Goal: Task Accomplishment & Management: Manage account settings

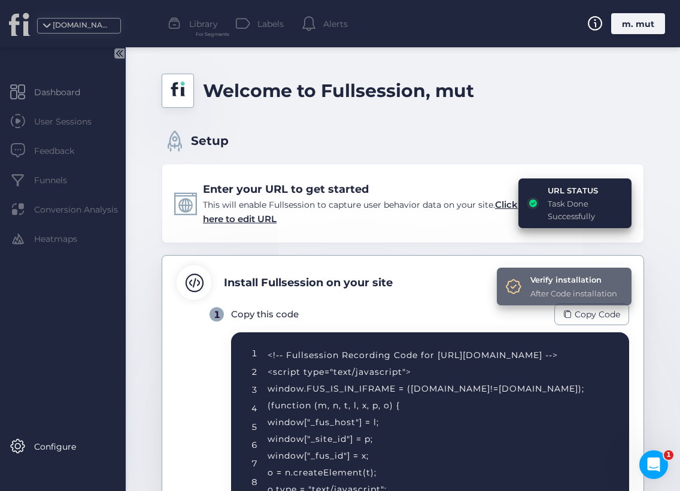
click at [580, 285] on div "Verify installation After Code installation" at bounding box center [573, 287] width 87 height 26
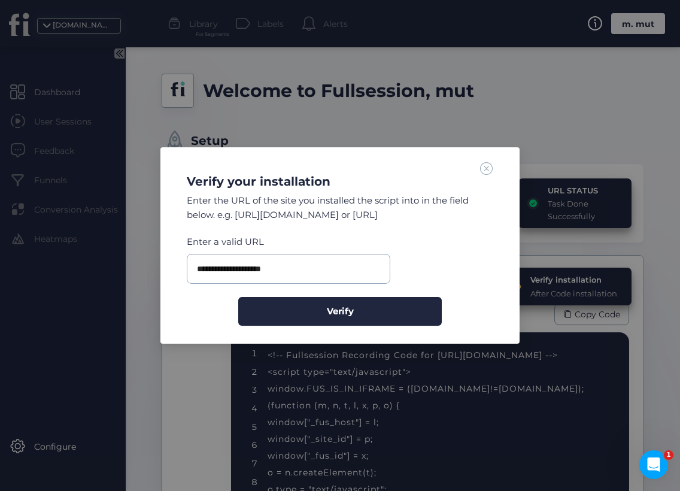
click at [486, 166] on span at bounding box center [486, 168] width 13 height 13
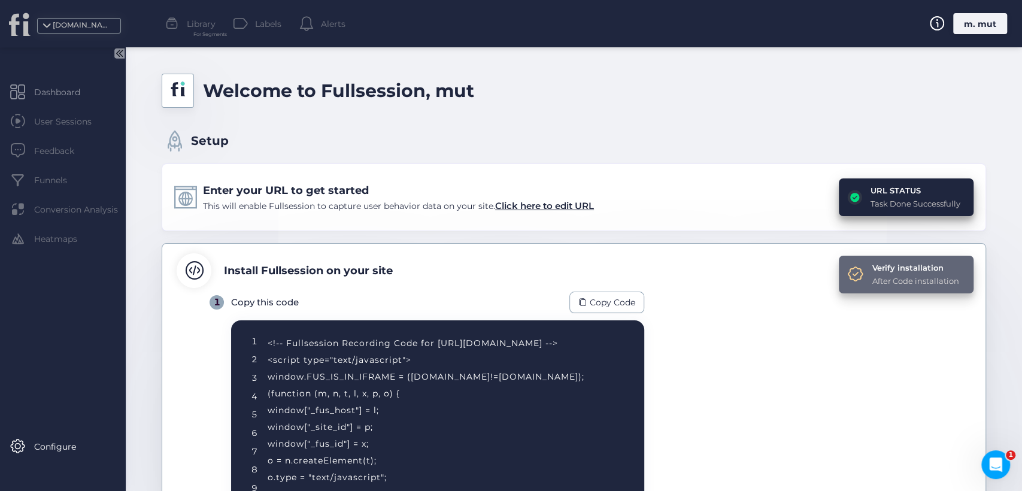
click at [679, 275] on div "After Code installation" at bounding box center [915, 281] width 87 height 12
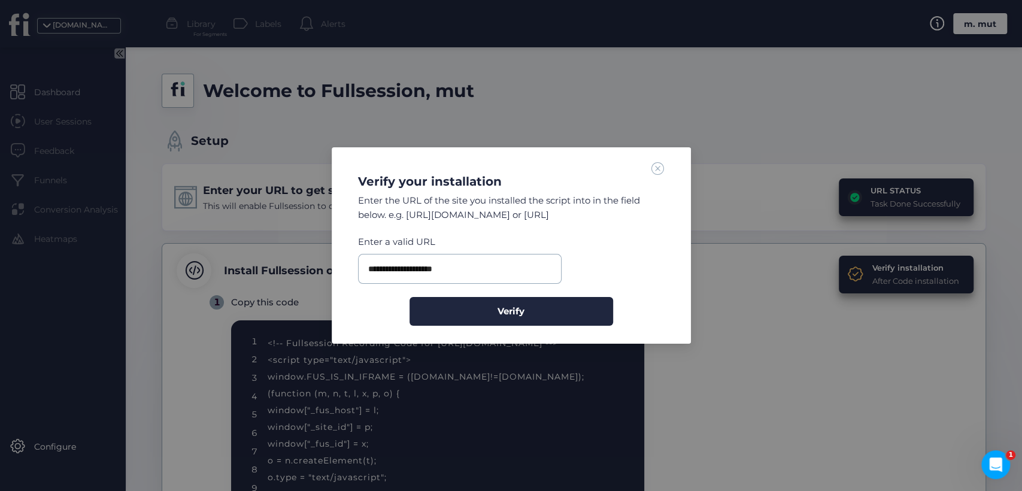
click at [657, 166] on span at bounding box center [657, 168] width 13 height 13
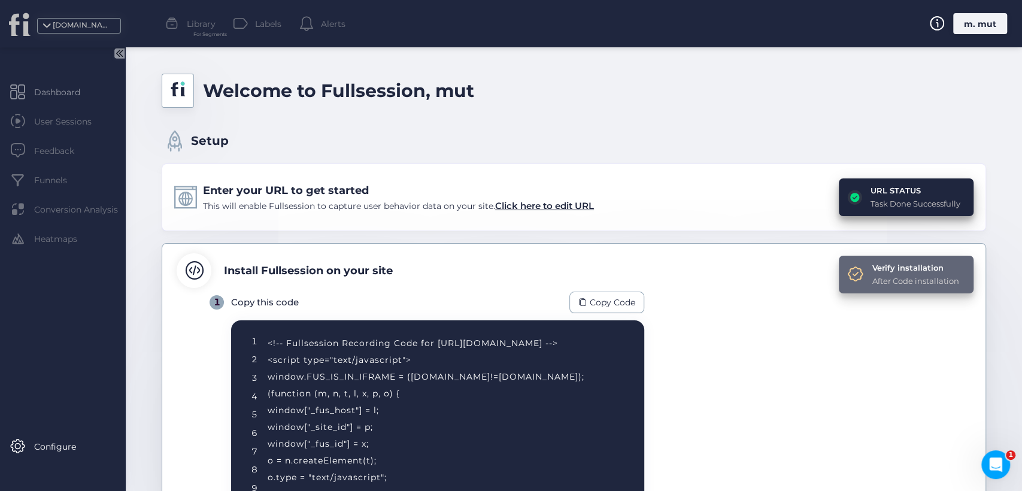
click at [679, 286] on div "After Code installation" at bounding box center [915, 281] width 87 height 12
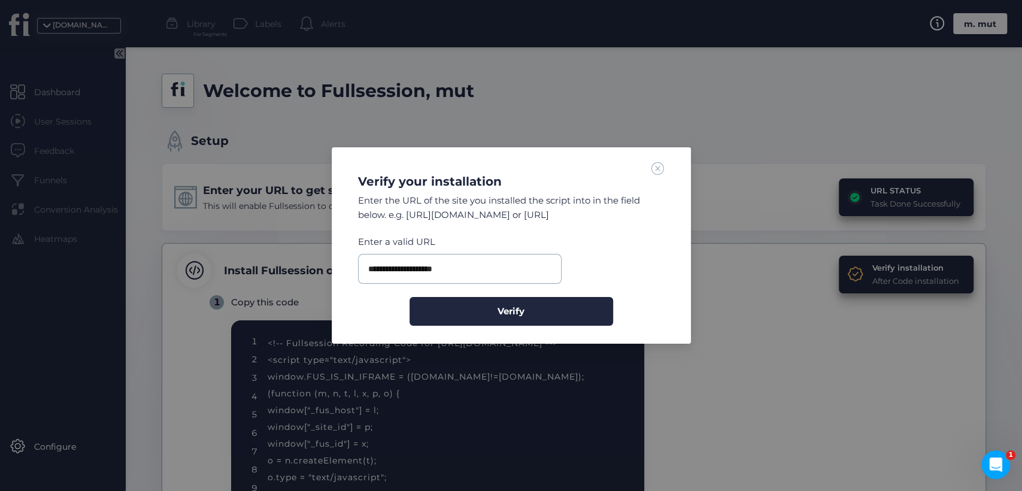
click at [661, 165] on span at bounding box center [657, 168] width 13 height 13
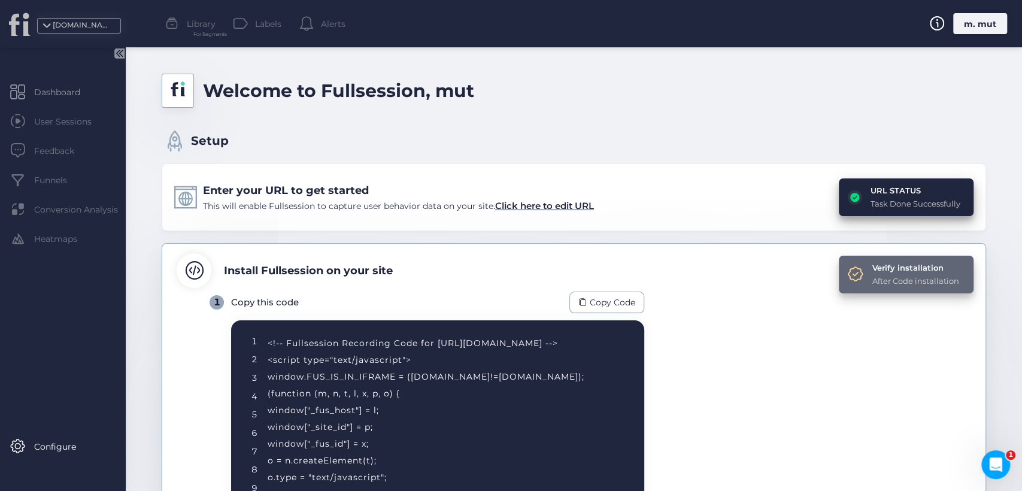
click at [679, 276] on div "After Code installation" at bounding box center [915, 281] width 87 height 12
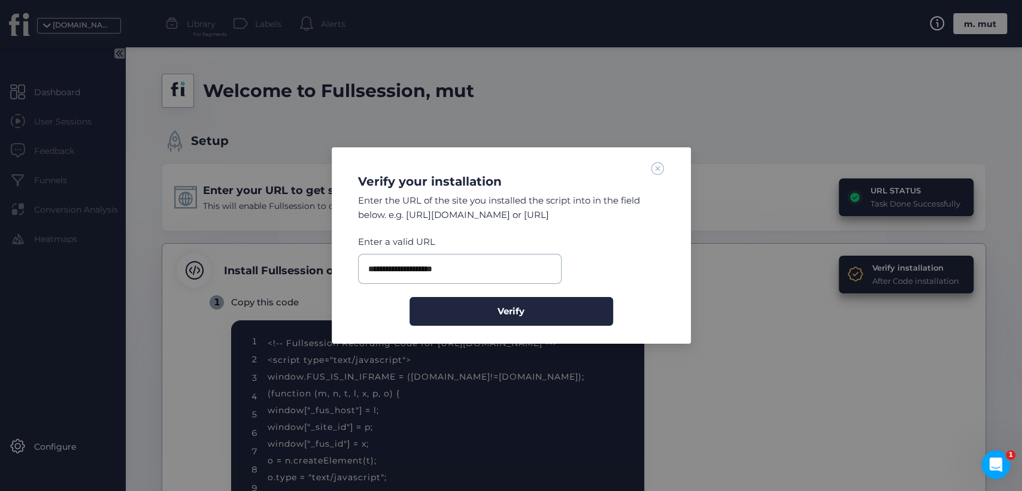
click at [660, 171] on span at bounding box center [657, 168] width 13 height 13
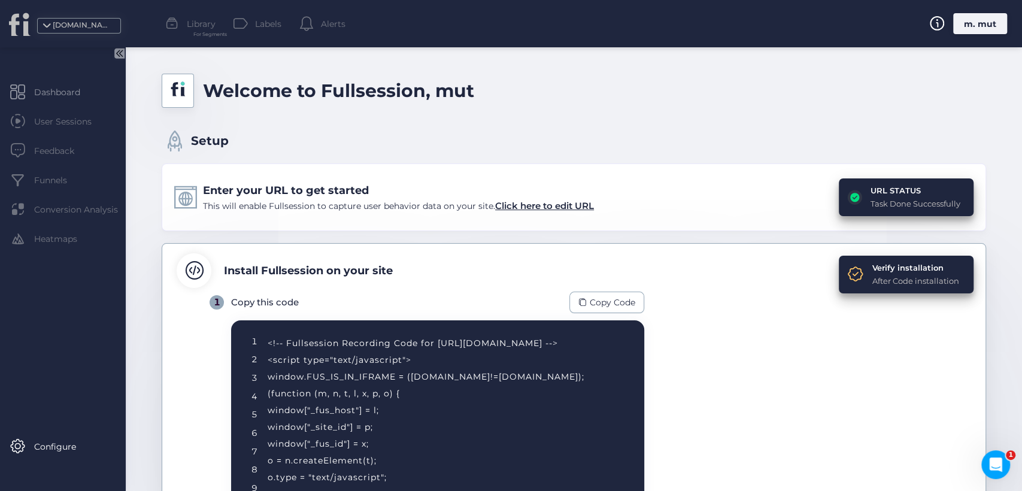
click at [679, 20] on div "m. mut" at bounding box center [980, 23] width 54 height 21
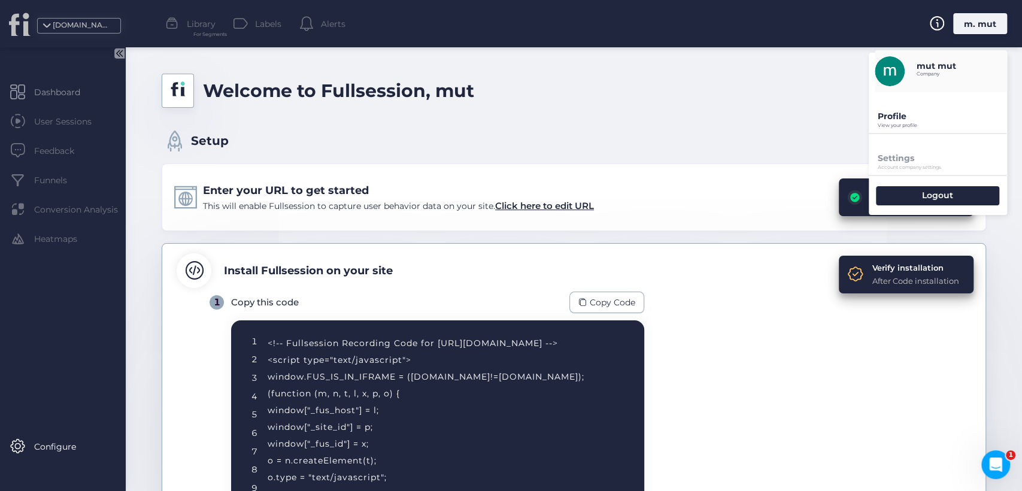
click at [679, 123] on p "View your profile" at bounding box center [941, 125] width 129 height 5
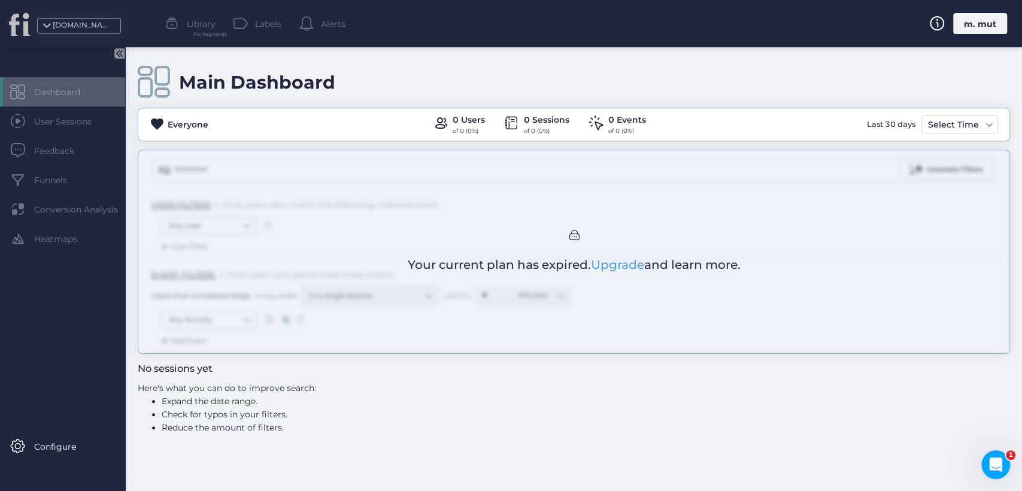
click at [679, 25] on div "m. mut" at bounding box center [980, 23] width 54 height 21
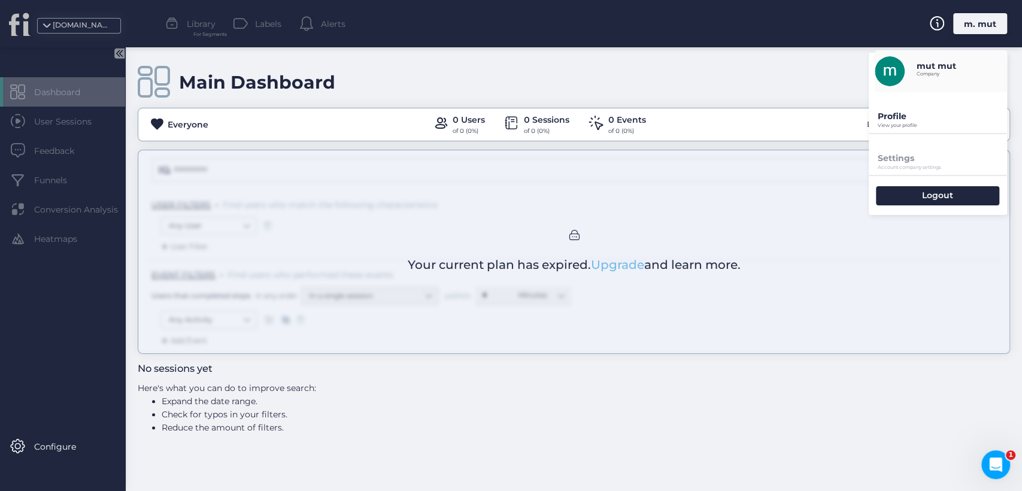
click at [613, 260] on link "Upgrade" at bounding box center [617, 264] width 53 height 14
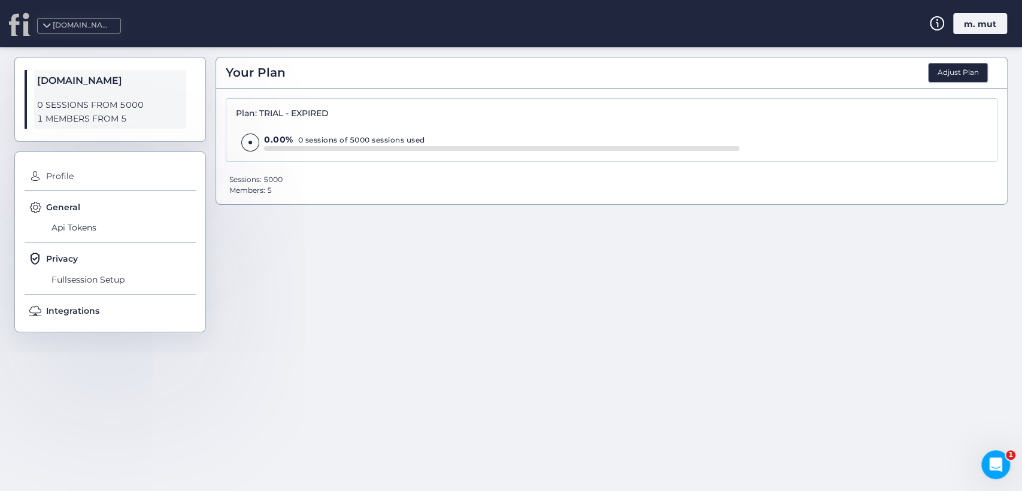
click at [679, 30] on div "m. mut" at bounding box center [980, 23] width 54 height 21
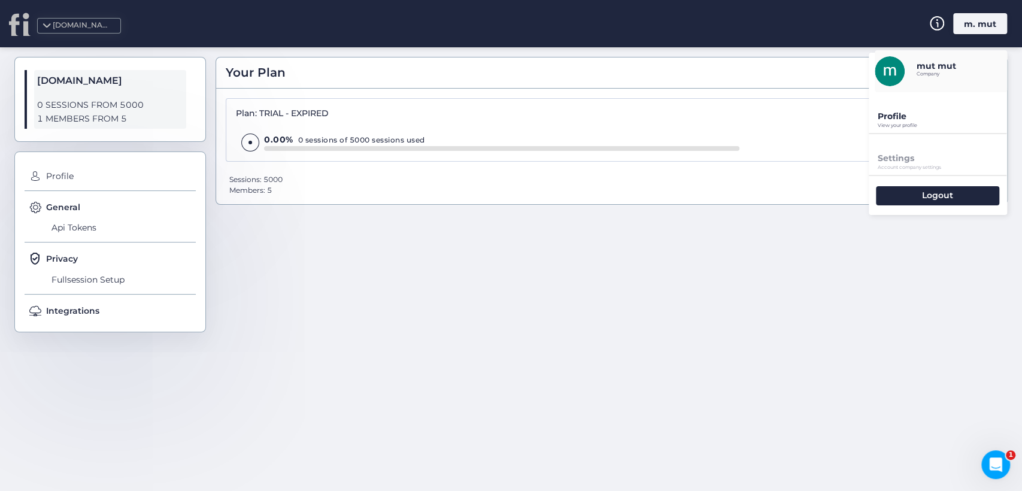
click at [679, 113] on p "Profile" at bounding box center [941, 116] width 129 height 11
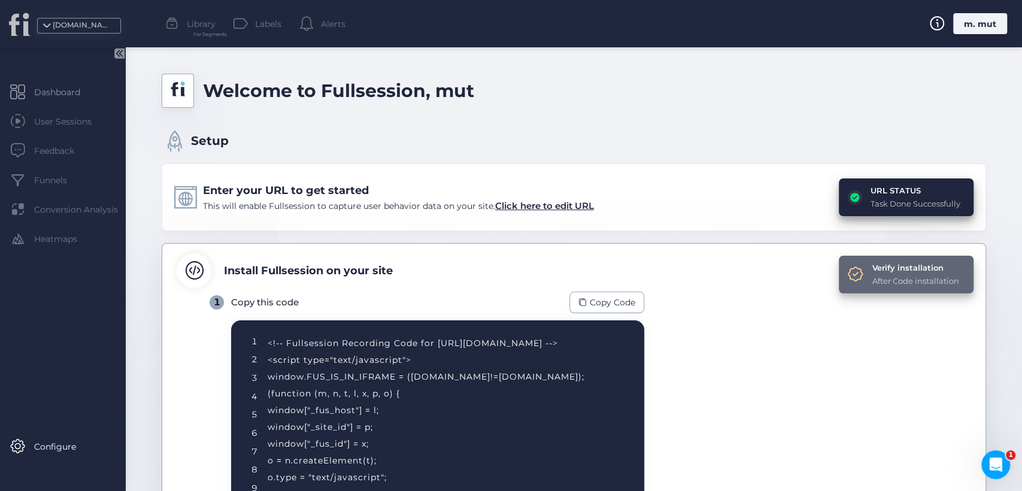
click at [906, 281] on div "After Code installation" at bounding box center [915, 281] width 87 height 12
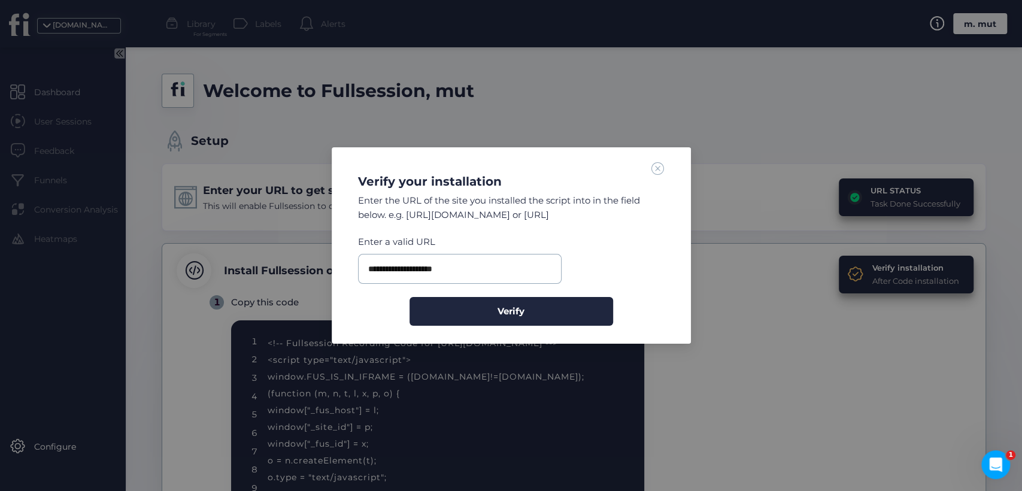
click at [657, 170] on span at bounding box center [657, 168] width 13 height 13
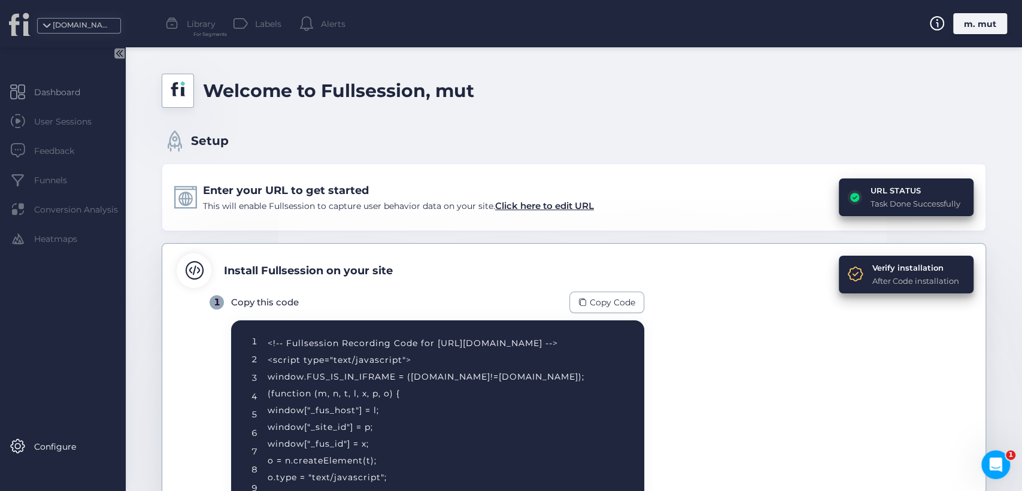
click at [906, 200] on div "Task Done Successfully" at bounding box center [915, 204] width 90 height 12
click at [931, 196] on div "URL STATUS" at bounding box center [915, 190] width 90 height 12
click at [885, 187] on div "URL STATUS" at bounding box center [915, 190] width 90 height 12
click at [824, 196] on div "Enter your URL to get started This will enable Fullsession to capture user beha…" at bounding box center [574, 197] width 824 height 68
click at [847, 194] on rect at bounding box center [854, 197] width 14 height 14
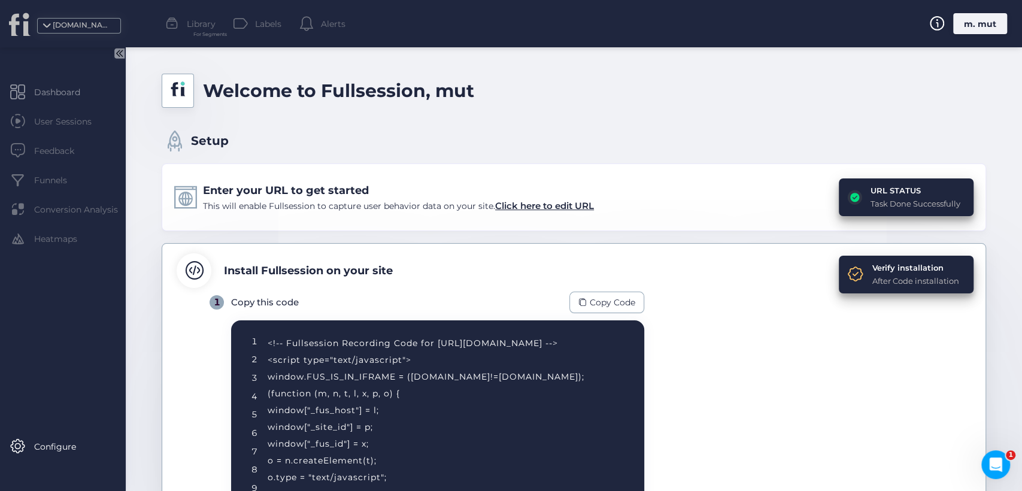
click at [983, 30] on div "m. mut" at bounding box center [980, 23] width 54 height 21
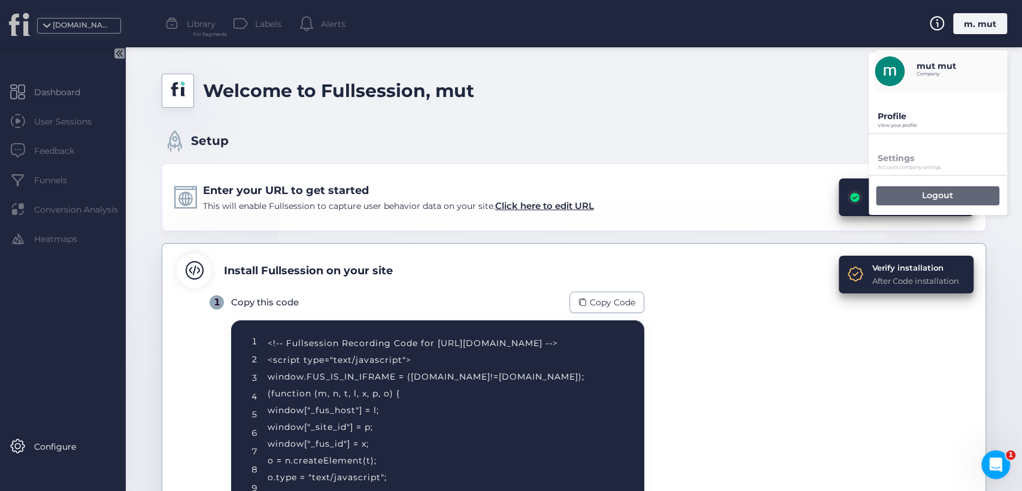
click at [924, 190] on p "Logout" at bounding box center [937, 195] width 31 height 11
